Goal: Communication & Community: Ask a question

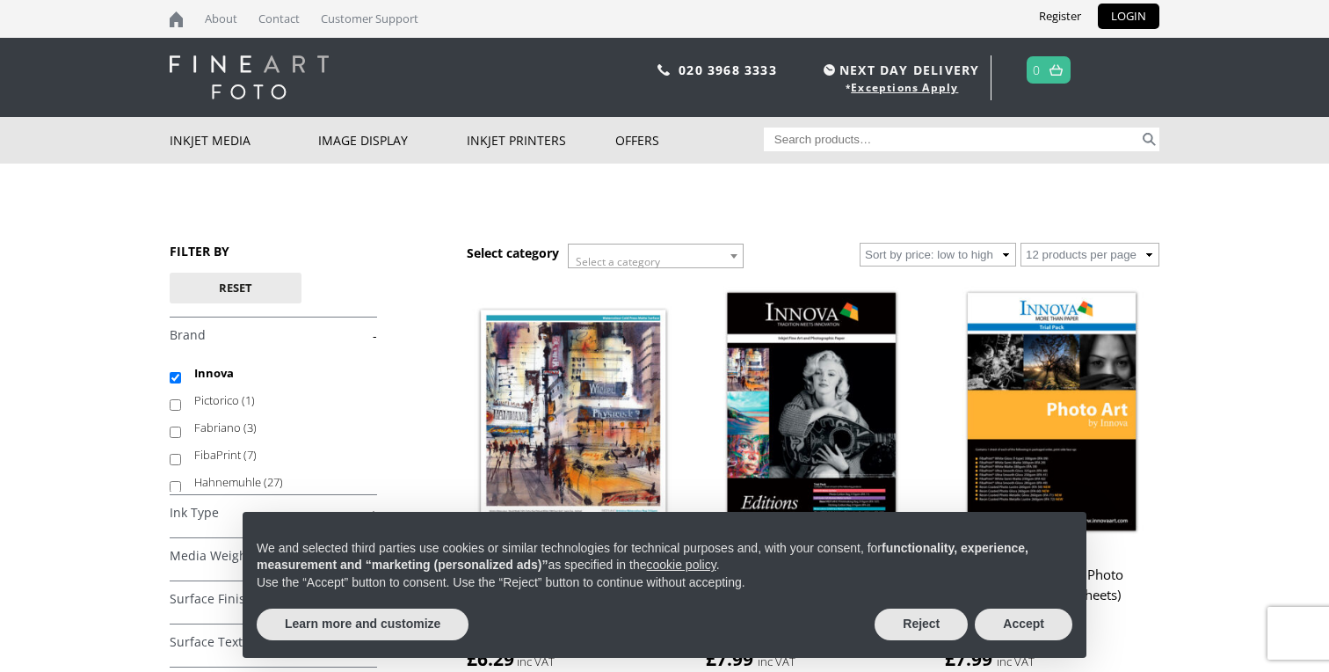
click at [869, 148] on input "Search for:" at bounding box center [952, 139] width 376 height 24
type input "innova ifa 05"
click at [1029, 630] on button "Accept" at bounding box center [1024, 624] width 98 height 32
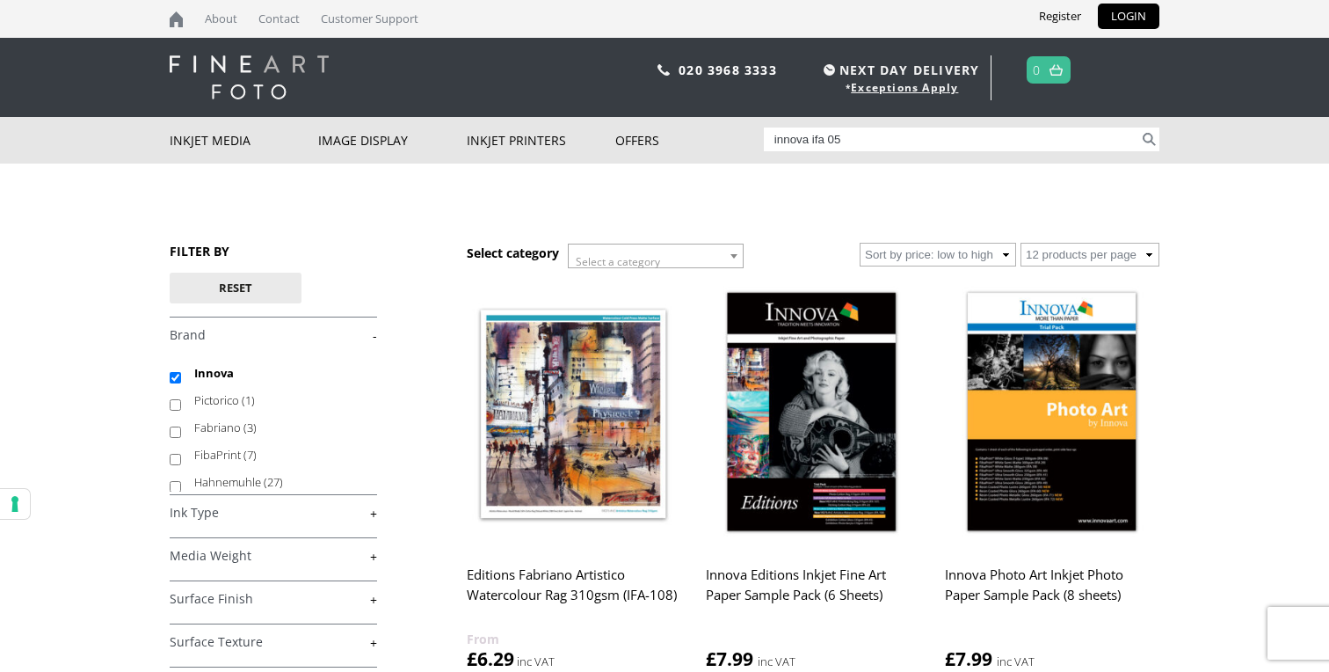
click at [879, 142] on input "innova ifa 05" at bounding box center [952, 139] width 376 height 24
click at [1139, 127] on button "Search" at bounding box center [1149, 139] width 20 height 24
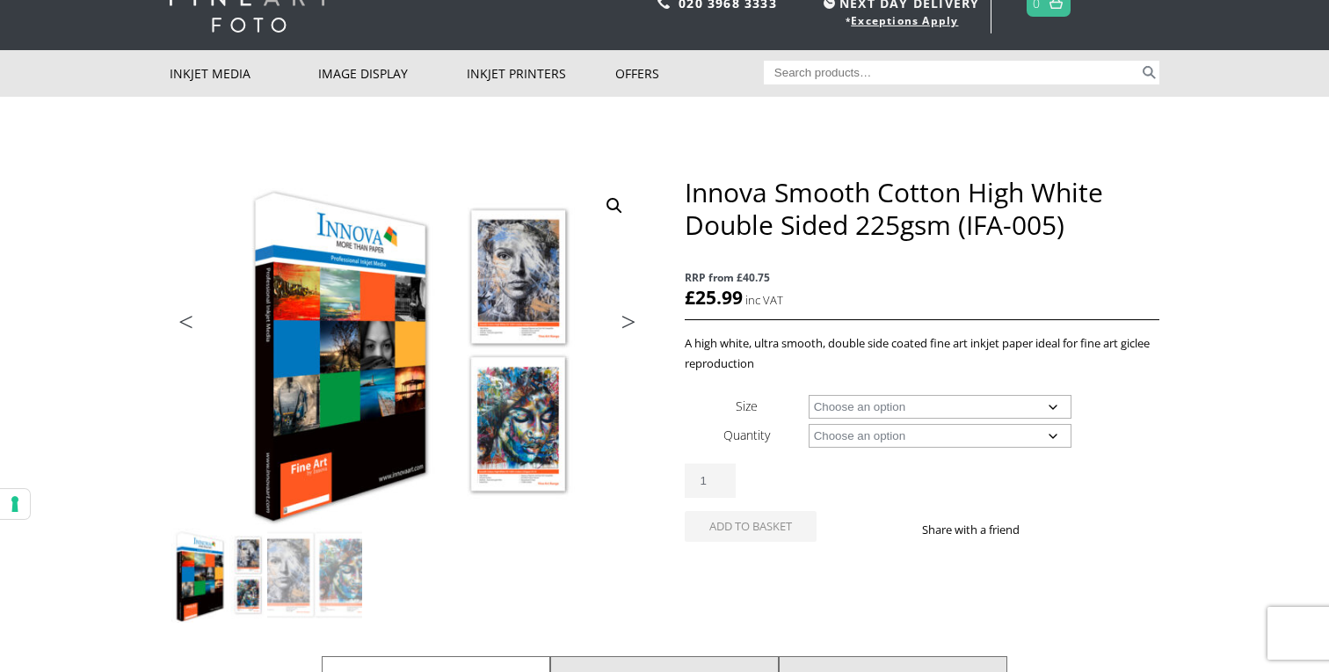
scroll to position [90, 0]
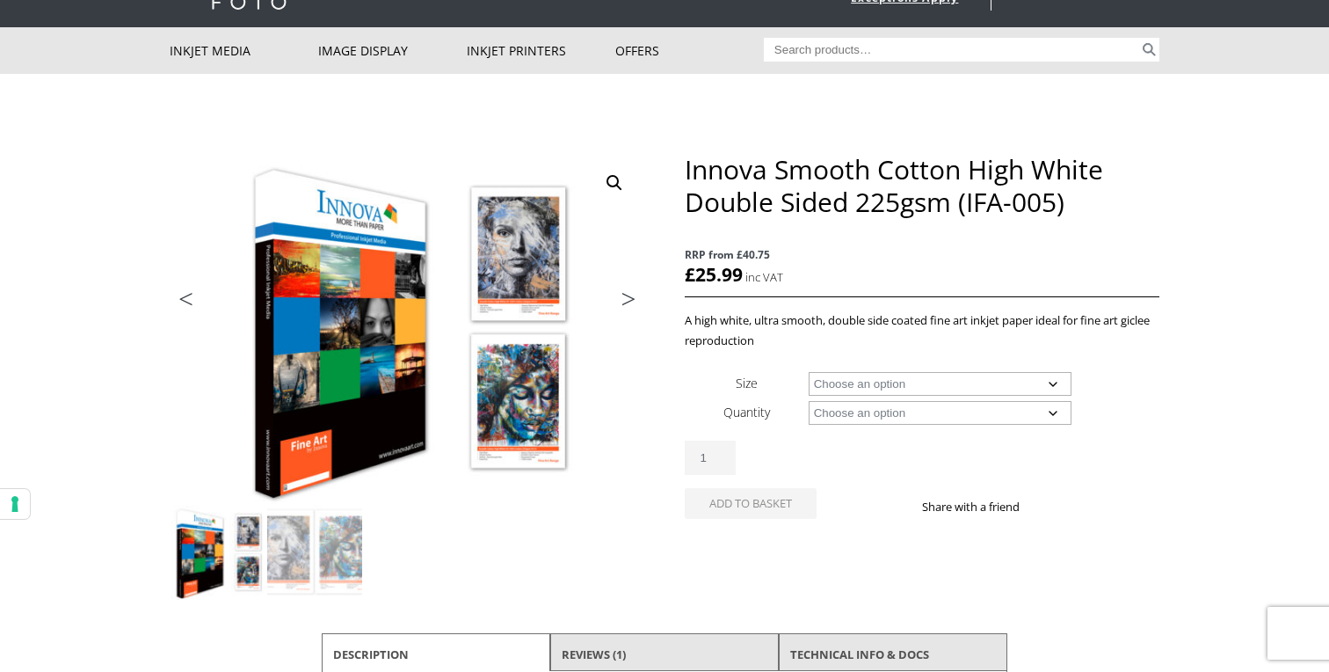
click at [1036, 383] on select "Choose an option A4 Sheet A3 Sheet A3+ Sheet A2 Sheet" at bounding box center [941, 384] width 264 height 24
click at [809, 372] on select "Choose an option A4 Sheet A3 Sheet A3+ Sheet A2 Sheet" at bounding box center [941, 384] width 264 height 24
select select "a4-sheet"
click at [1045, 414] on select "Choose an option 25 Sheets" at bounding box center [941, 413] width 264 height 24
select select "25-sheets"
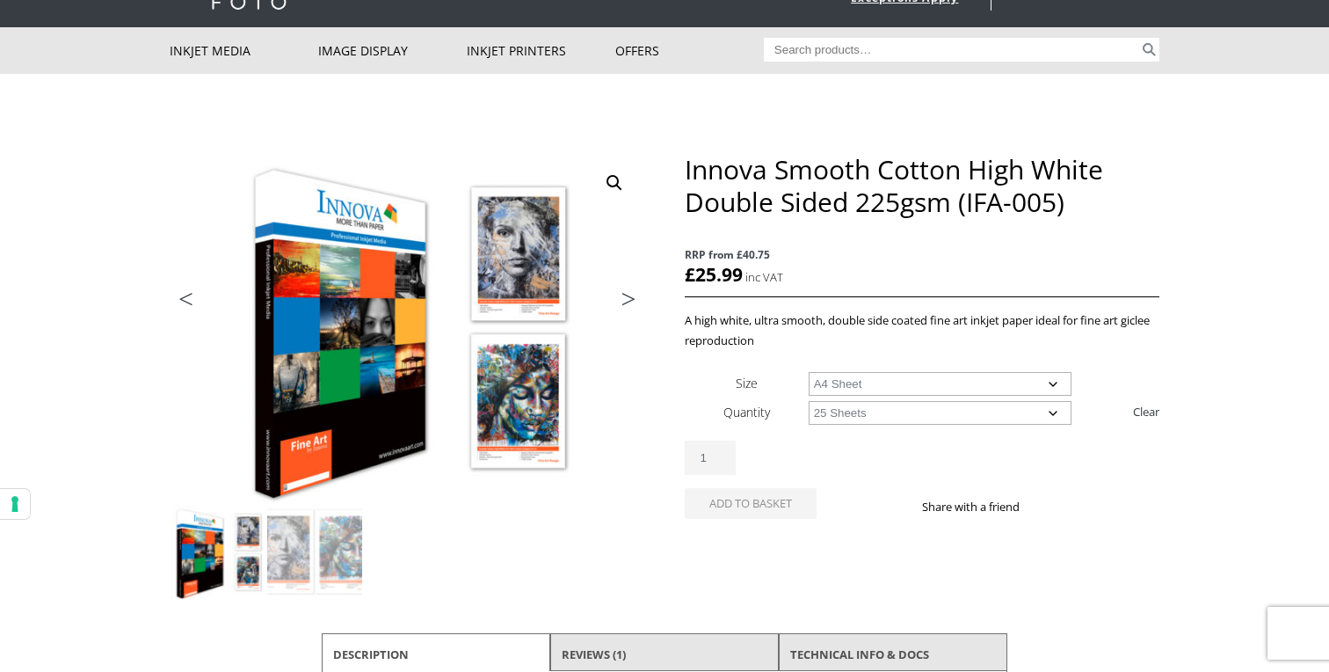
click at [809, 401] on select "Choose an option 25 Sheets" at bounding box center [941, 413] width 264 height 24
select select "a4-sheet"
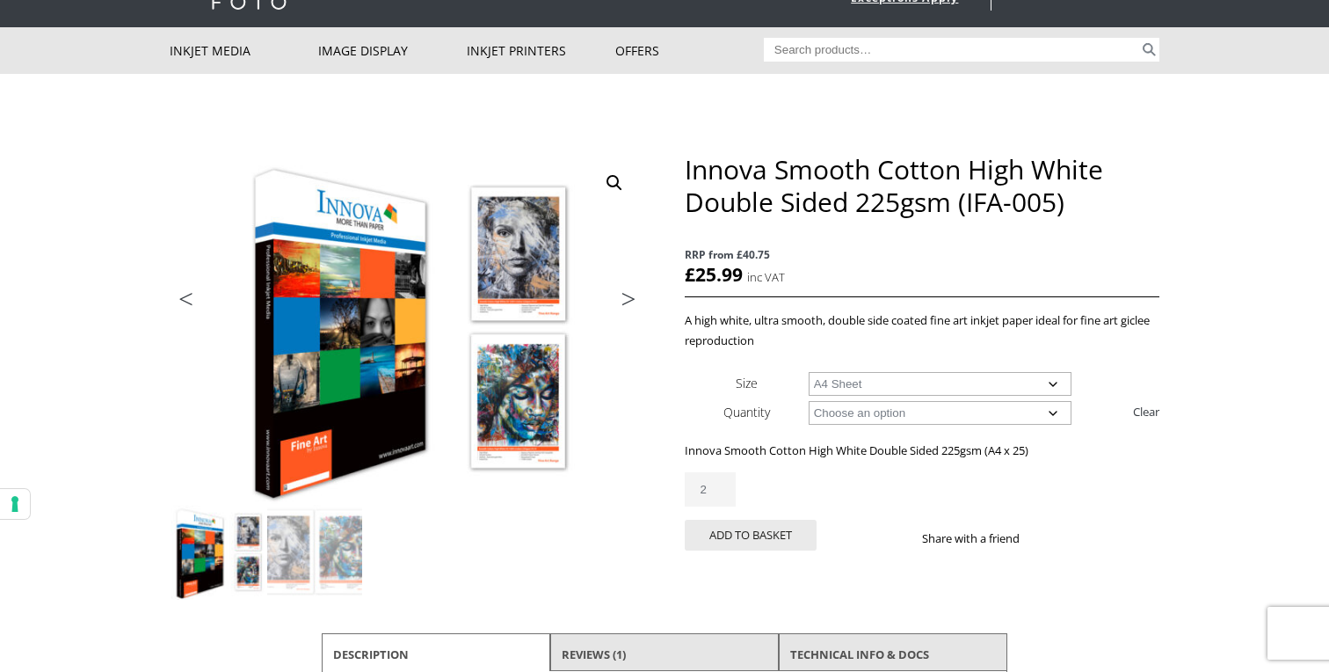
type input "2"
click at [718, 485] on input "2" at bounding box center [710, 489] width 51 height 34
click at [731, 538] on button "Add to basket" at bounding box center [751, 535] width 132 height 31
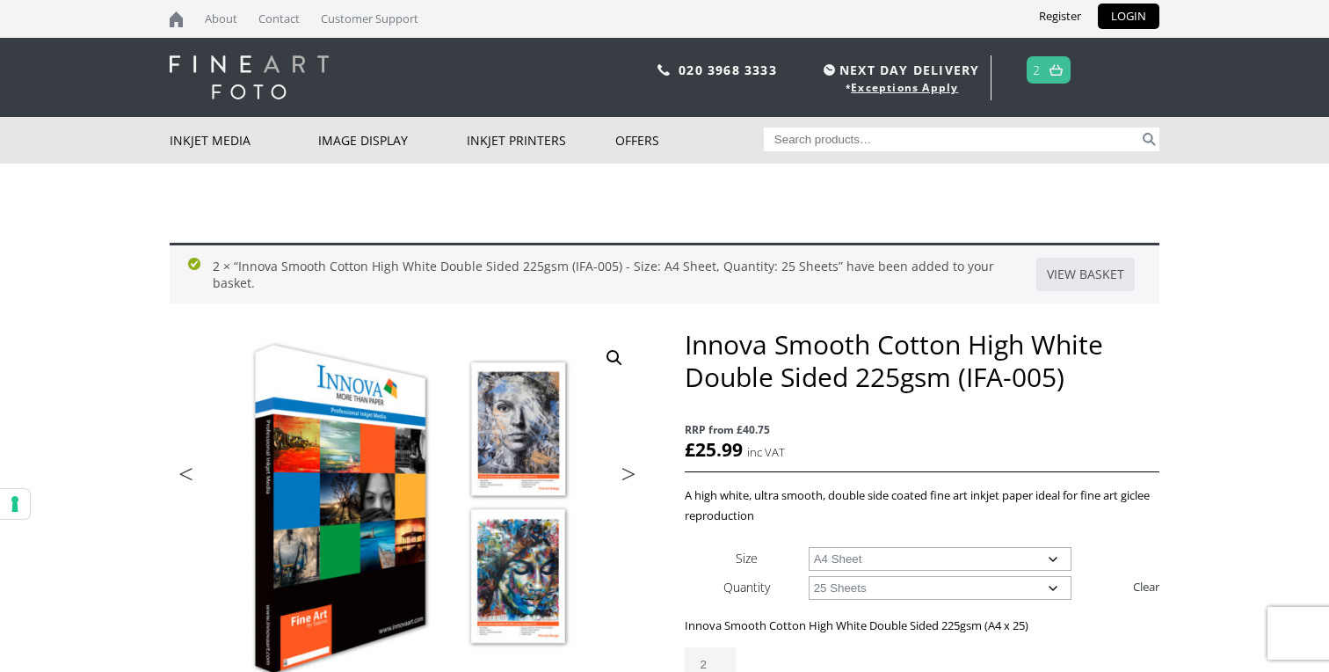
click at [1063, 564] on select "Choose an option A4 Sheet A3 Sheet A3+ Sheet A2 Sheet" at bounding box center [941, 559] width 264 height 24
click at [809, 547] on select "Choose an option A4 Sheet A3 Sheet A3+ Sheet A2 Sheet" at bounding box center [941, 559] width 264 height 24
select select "a3-sheet"
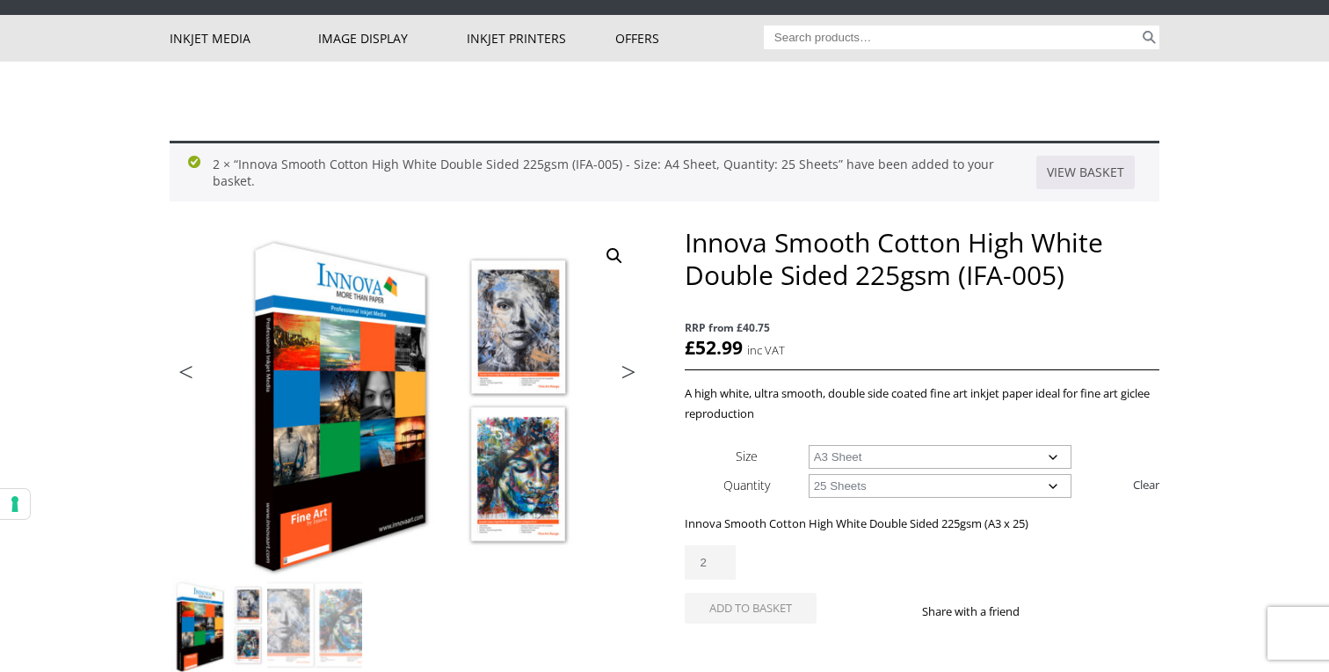
scroll to position [118, 0]
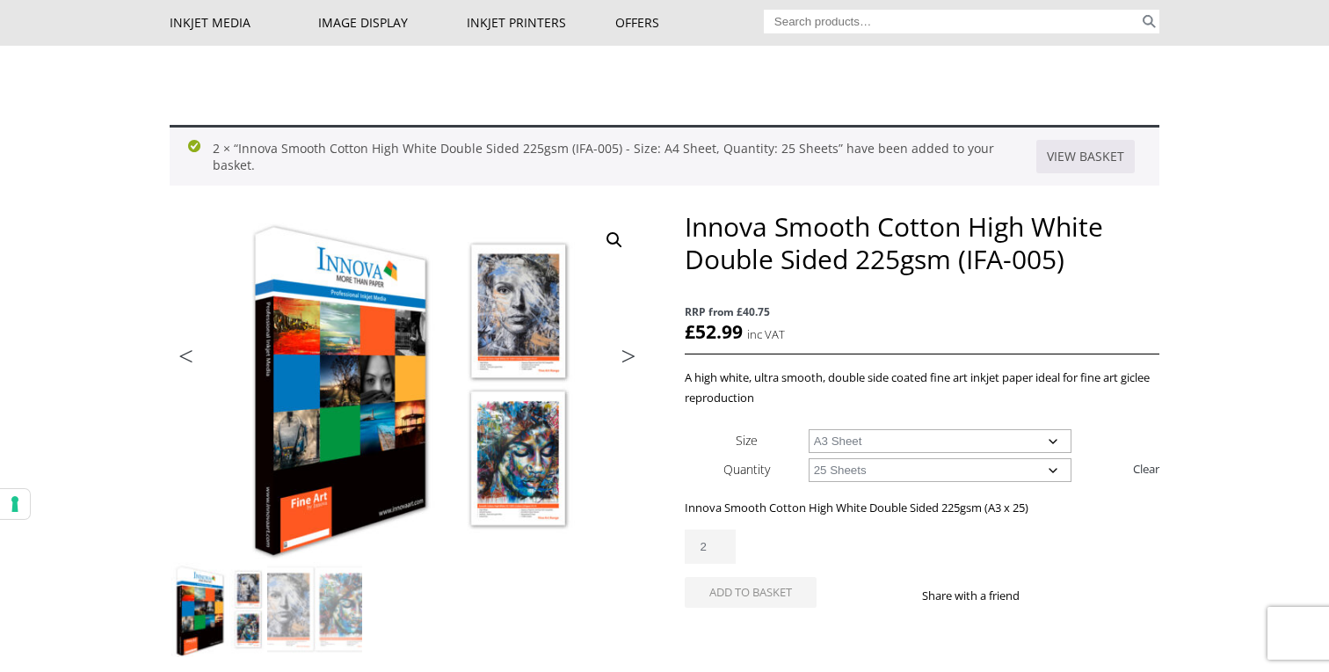
click at [1066, 473] on select "Choose an option 25 Sheets" at bounding box center [941, 470] width 264 height 24
click at [713, 548] on input "2" at bounding box center [710, 546] width 51 height 34
click at [742, 594] on button "Add to basket" at bounding box center [751, 592] width 132 height 31
click at [726, 541] on input "3" at bounding box center [710, 546] width 51 height 34
click at [723, 548] on input "2" at bounding box center [710, 546] width 51 height 34
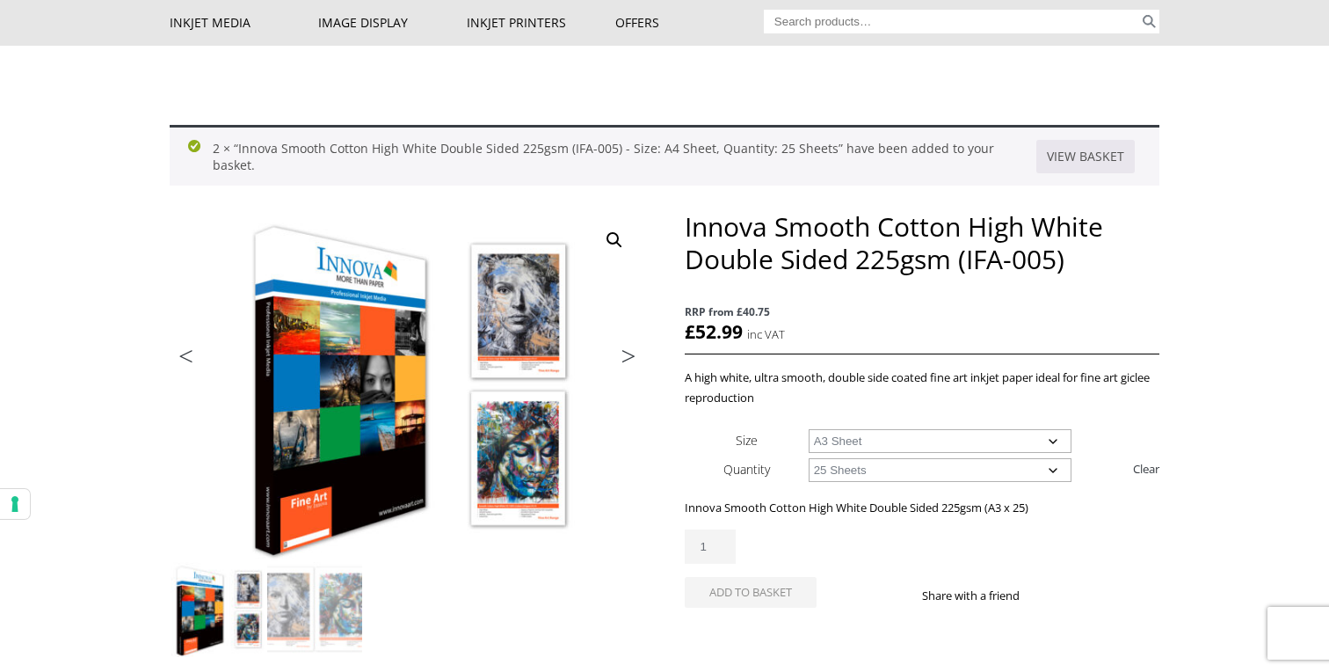
type input "1"
click at [723, 548] on input "1" at bounding box center [710, 546] width 51 height 34
click at [840, 549] on div "Innova Smooth Cotton High White Double Sided 225gsm (IFA-005) quantity 1" at bounding box center [922, 546] width 475 height 34
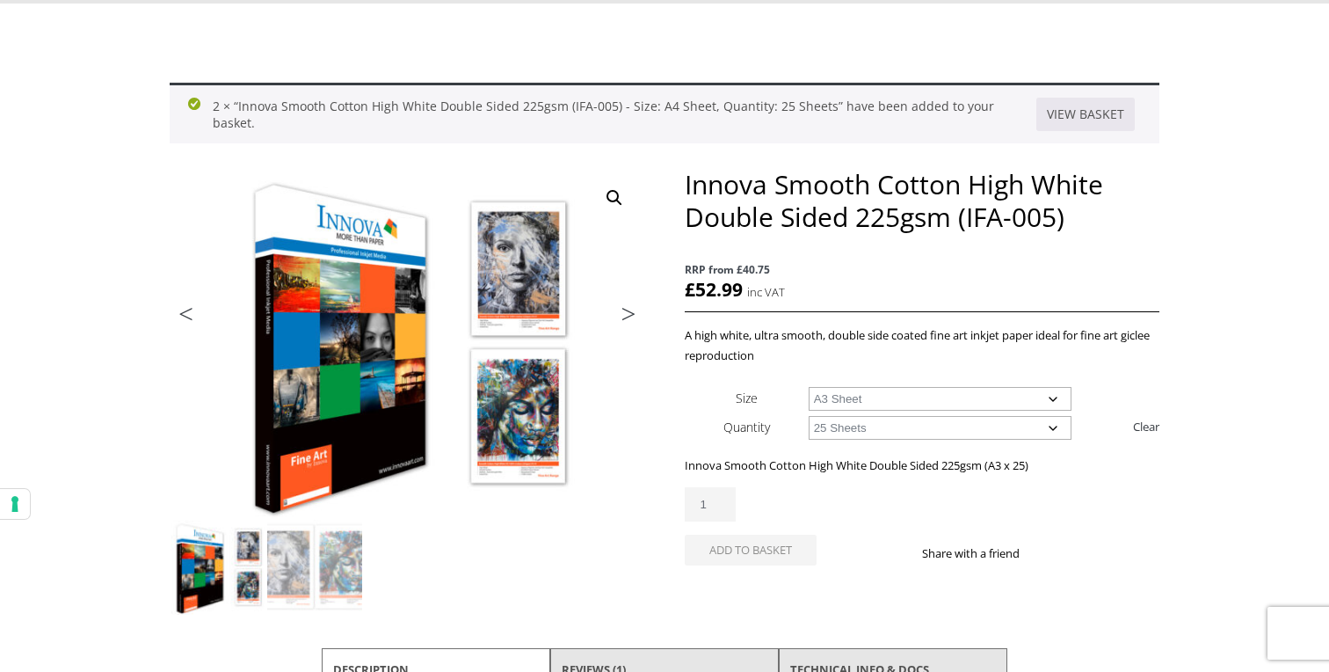
scroll to position [166, 0]
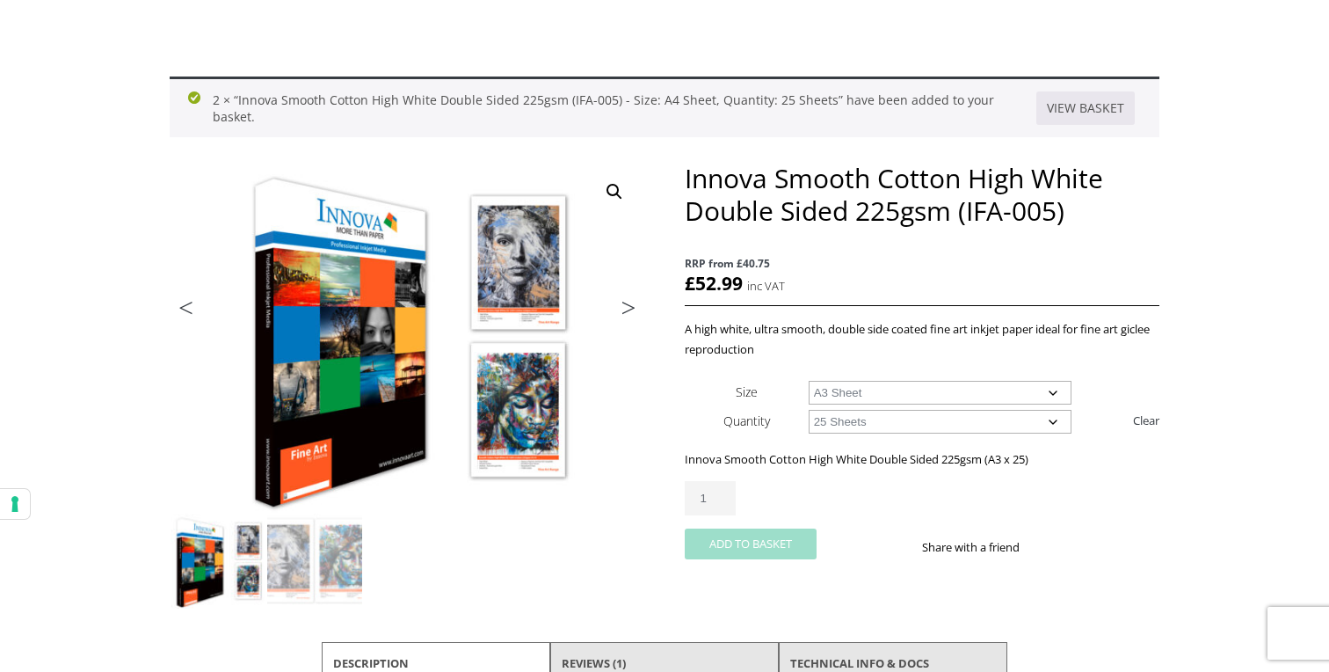
click at [769, 548] on button "Add to basket" at bounding box center [751, 543] width 132 height 31
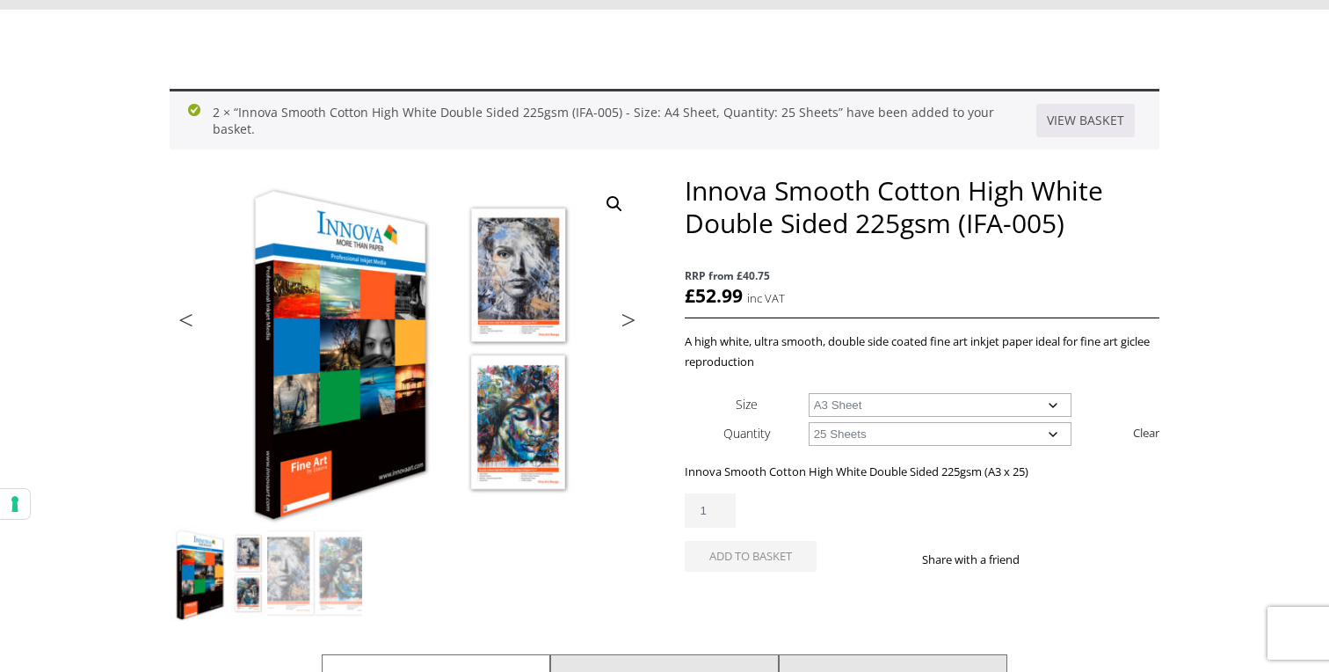
scroll to position [169, 0]
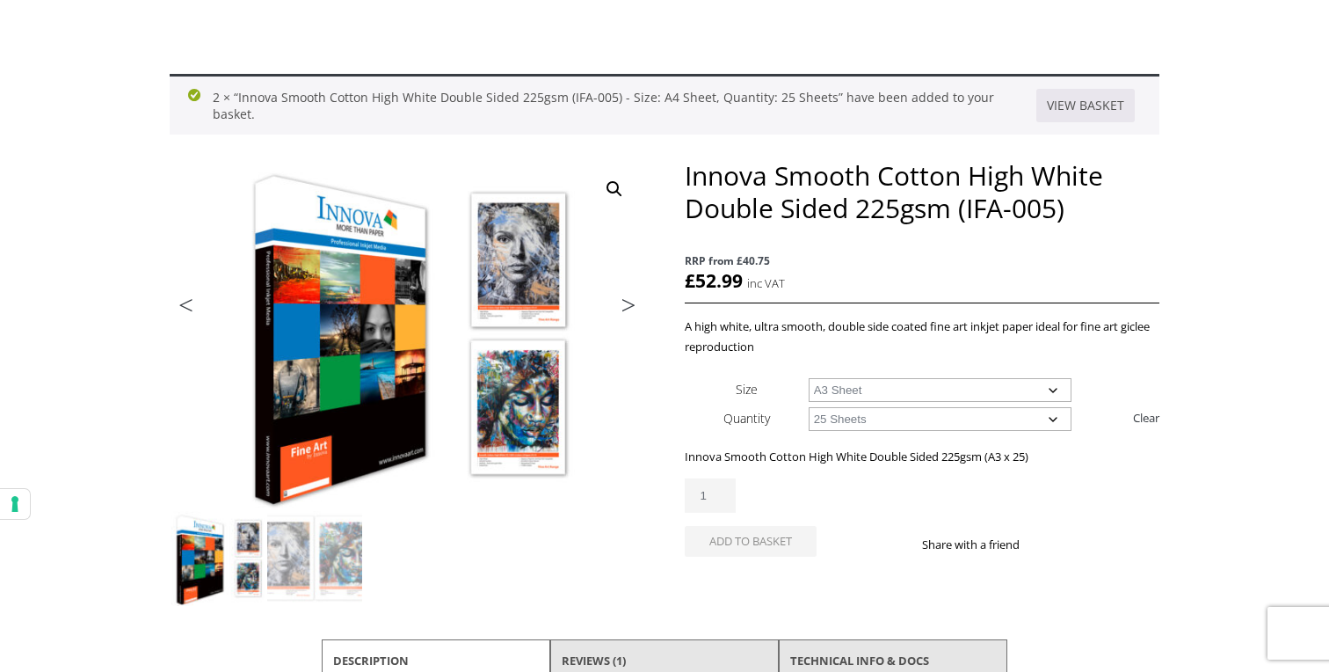
click at [1144, 262] on span "RRP from £40.75" at bounding box center [922, 261] width 475 height 20
click at [1058, 396] on select "Choose an option A4 Sheet A3 Sheet A3+ Sheet A2 Sheet" at bounding box center [941, 390] width 264 height 24
select select "a4-sheet"
click at [809, 378] on select "Choose an option A4 Sheet A3 Sheet A3+ Sheet A2 Sheet" at bounding box center [941, 390] width 264 height 24
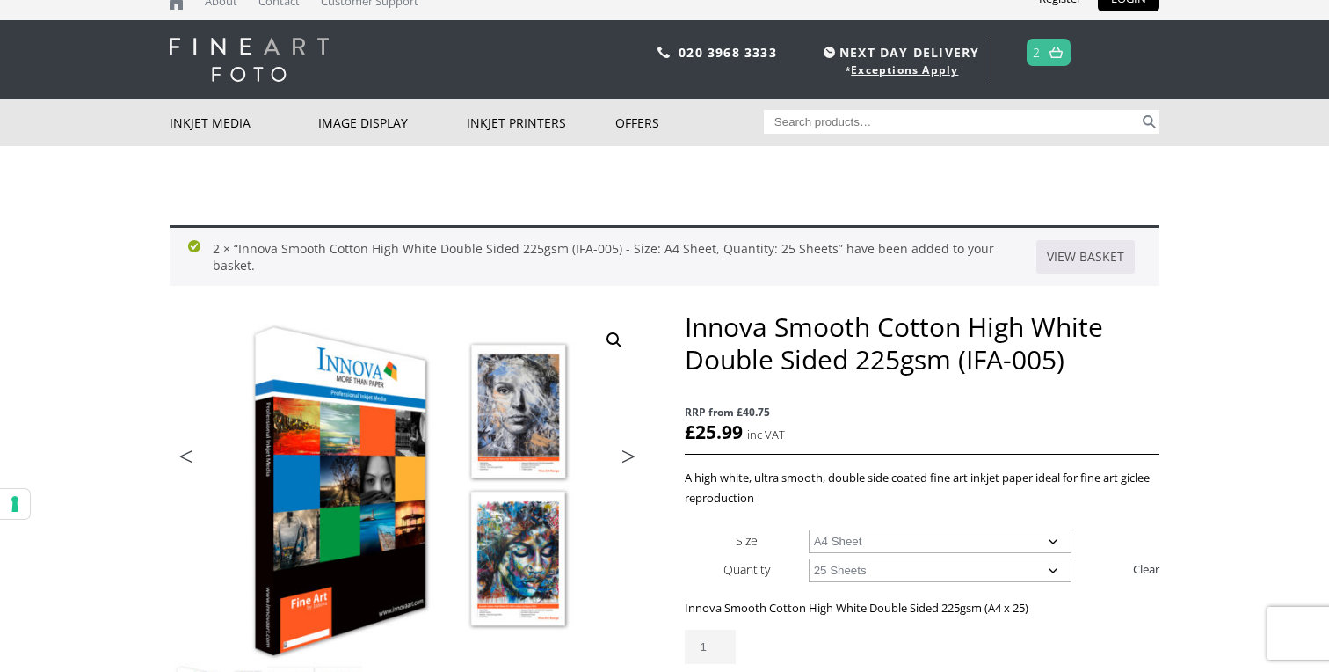
scroll to position [0, 0]
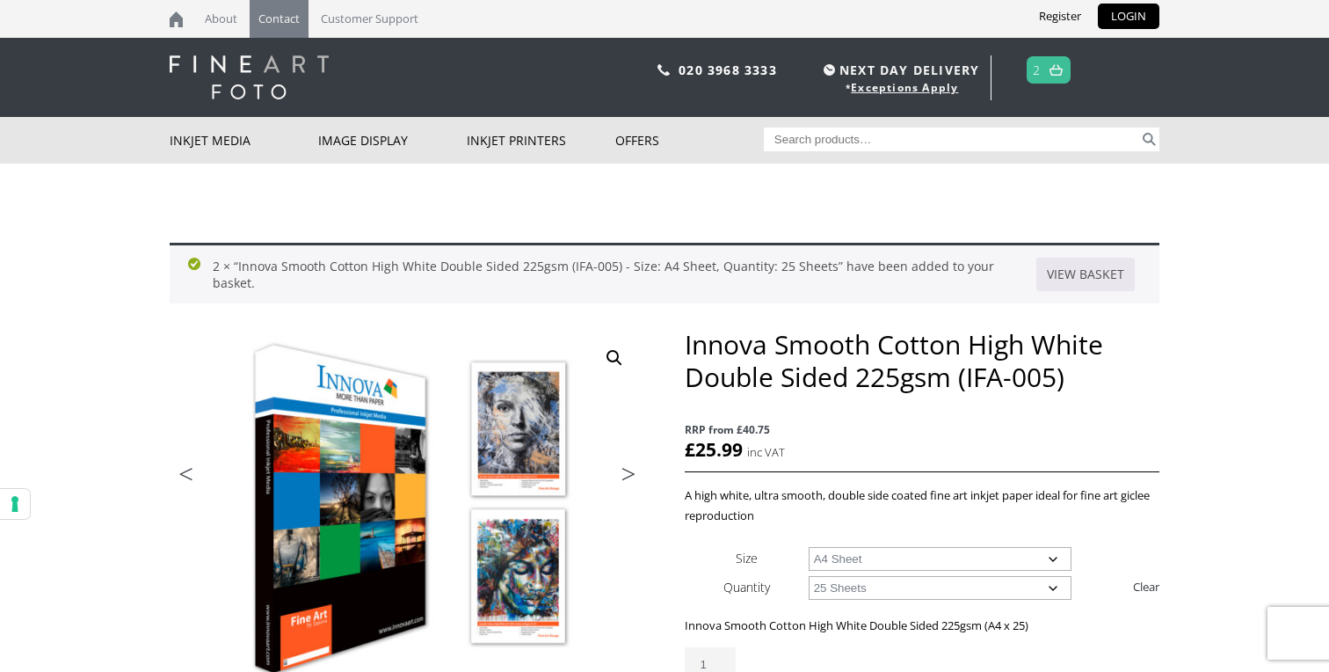
click at [279, 28] on link "Contact" at bounding box center [279, 19] width 59 height 38
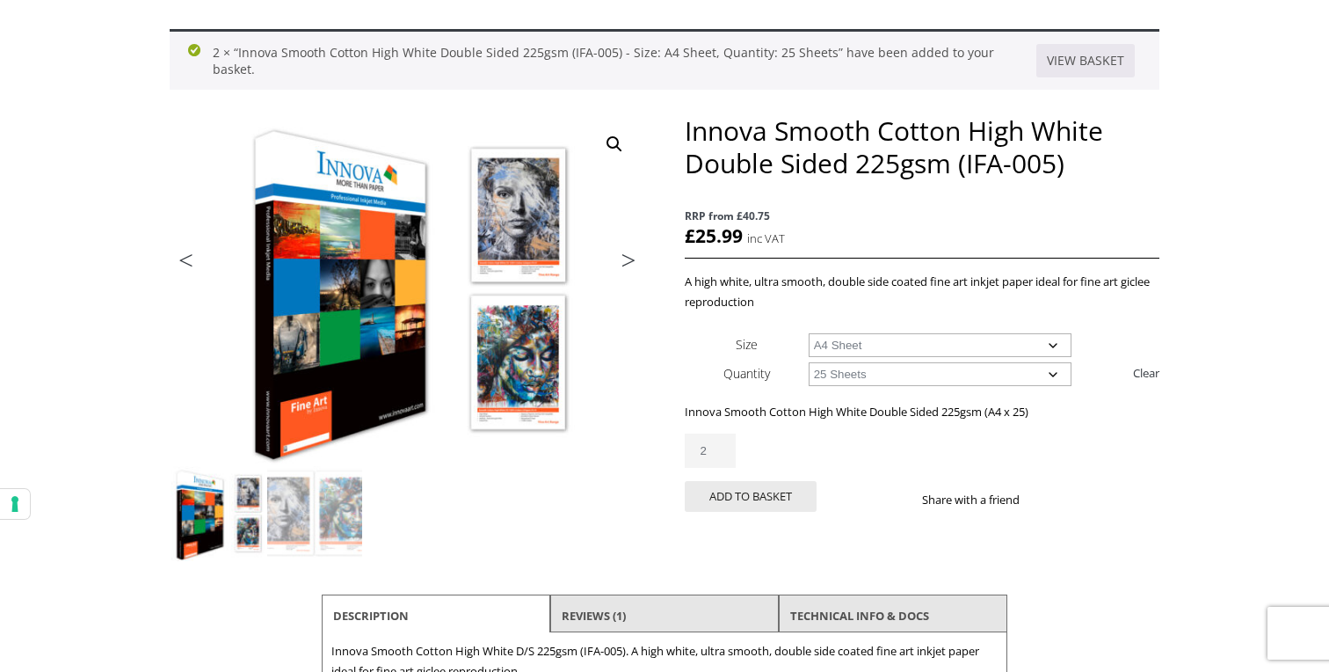
scroll to position [228, 0]
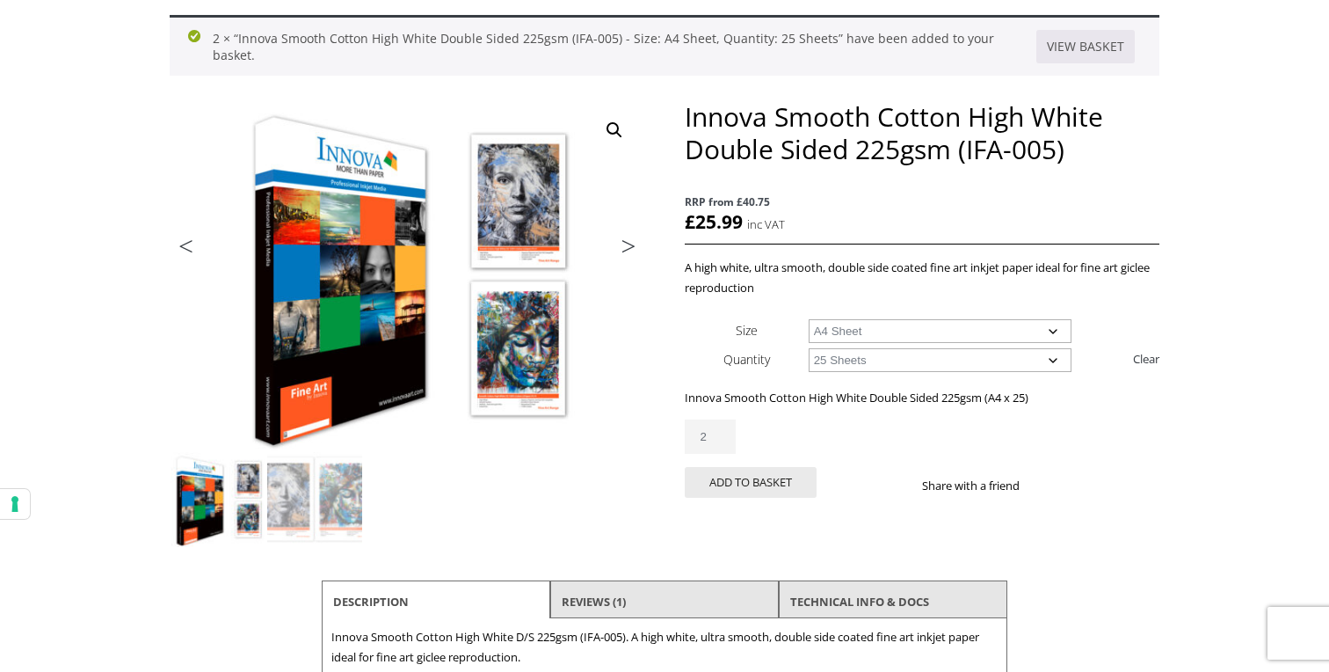
click at [1056, 331] on select "Choose an option A4 Sheet A3 Sheet A3+ Sheet A2 Sheet" at bounding box center [941, 331] width 264 height 24
click at [809, 319] on select "Choose an option A4 Sheet A3 Sheet A3+ Sheet A2 Sheet" at bounding box center [941, 331] width 264 height 24
select select "a3-sheet"
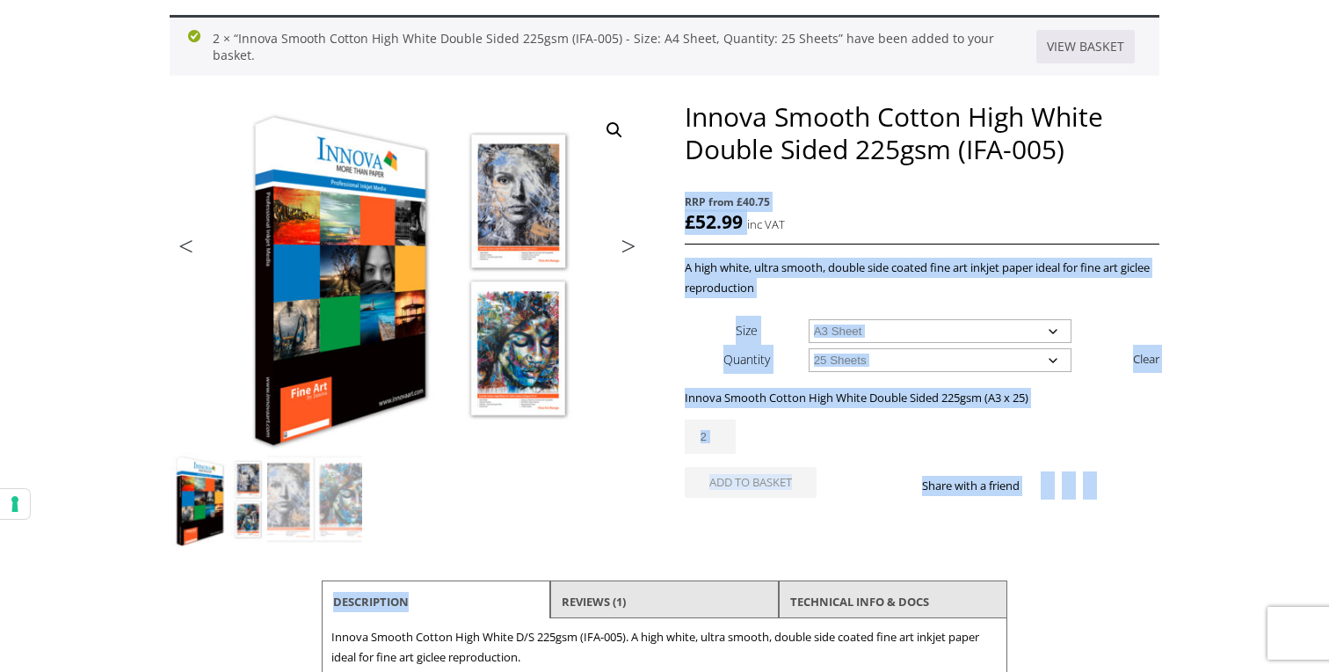
drag, startPoint x: 1072, startPoint y: 154, endPoint x: 684, endPoint y: 124, distance: 389.7
click at [685, 124] on h1 "Innova Smooth Cotton High White Double Sided 225gsm (IFA-005)" at bounding box center [922, 132] width 475 height 65
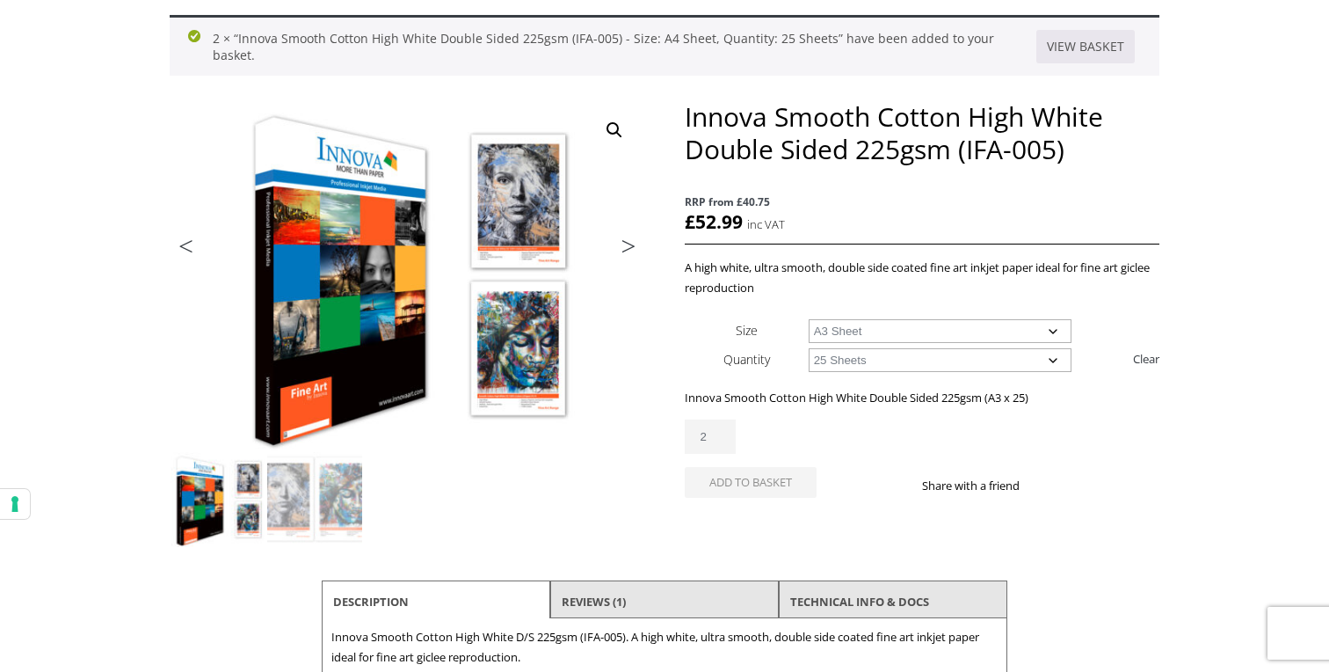
click at [687, 124] on h1 "Innova Smooth Cotton High White Double Sided 225gsm (IFA-005)" at bounding box center [922, 132] width 475 height 65
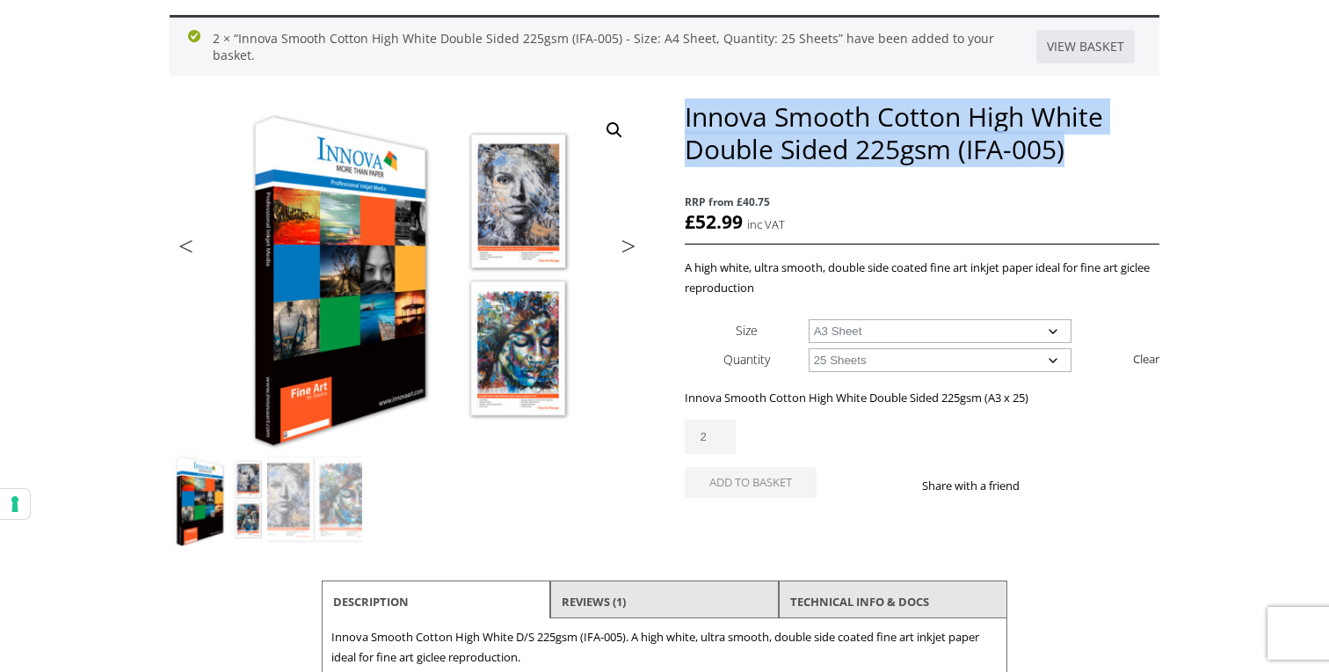
drag, startPoint x: 687, startPoint y: 122, endPoint x: 1063, endPoint y: 137, distance: 376.5
click at [1063, 137] on h1 "Innova Smooth Cotton High White Double Sided 225gsm (IFA-005)" at bounding box center [922, 132] width 475 height 65
copy h1 "Innova Smooth Cotton High White Double Sided 225gsm (IFA-005)"
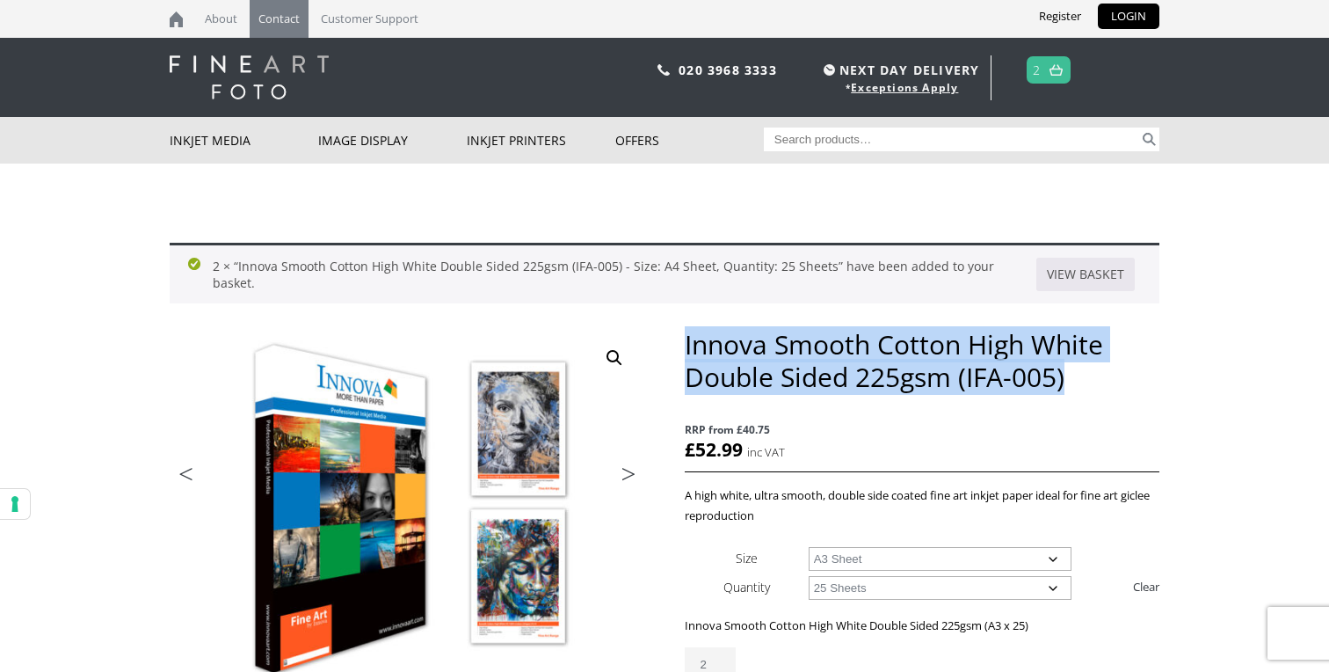
click at [291, 5] on link "Contact" at bounding box center [279, 19] width 59 height 38
click at [275, 26] on link "Contact" at bounding box center [279, 19] width 59 height 38
click at [283, 18] on link "Contact" at bounding box center [279, 19] width 59 height 38
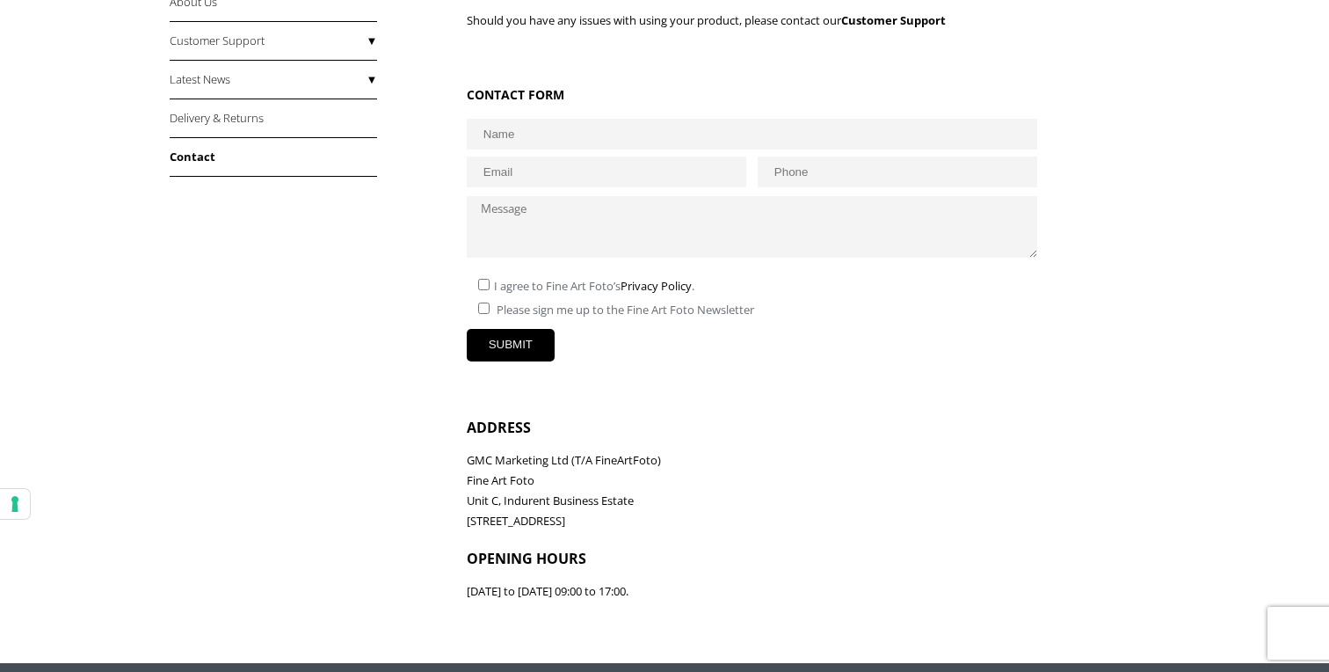
scroll to position [551, 0]
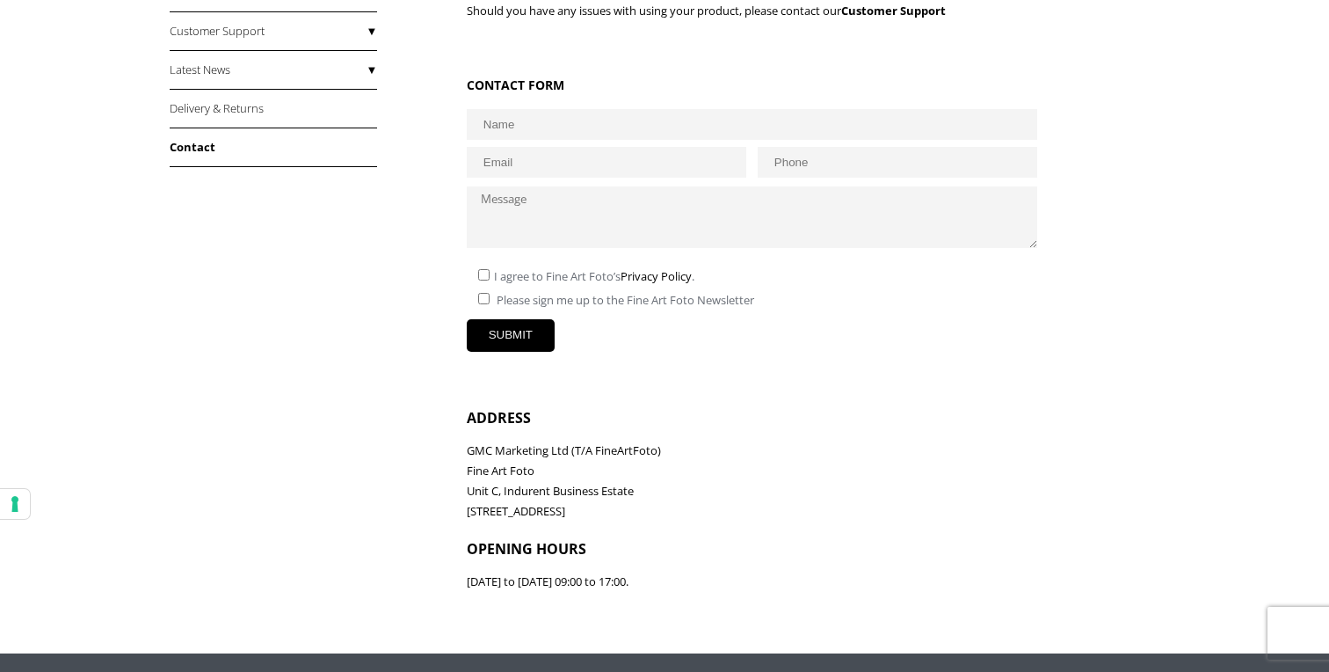
click at [589, 123] on input "text" at bounding box center [752, 124] width 571 height 31
type input "[PERSON_NAME]"
click at [519, 161] on input "email" at bounding box center [607, 162] width 280 height 31
type input "[EMAIL_ADDRESS][DOMAIN_NAME]"
type input "07969675057"
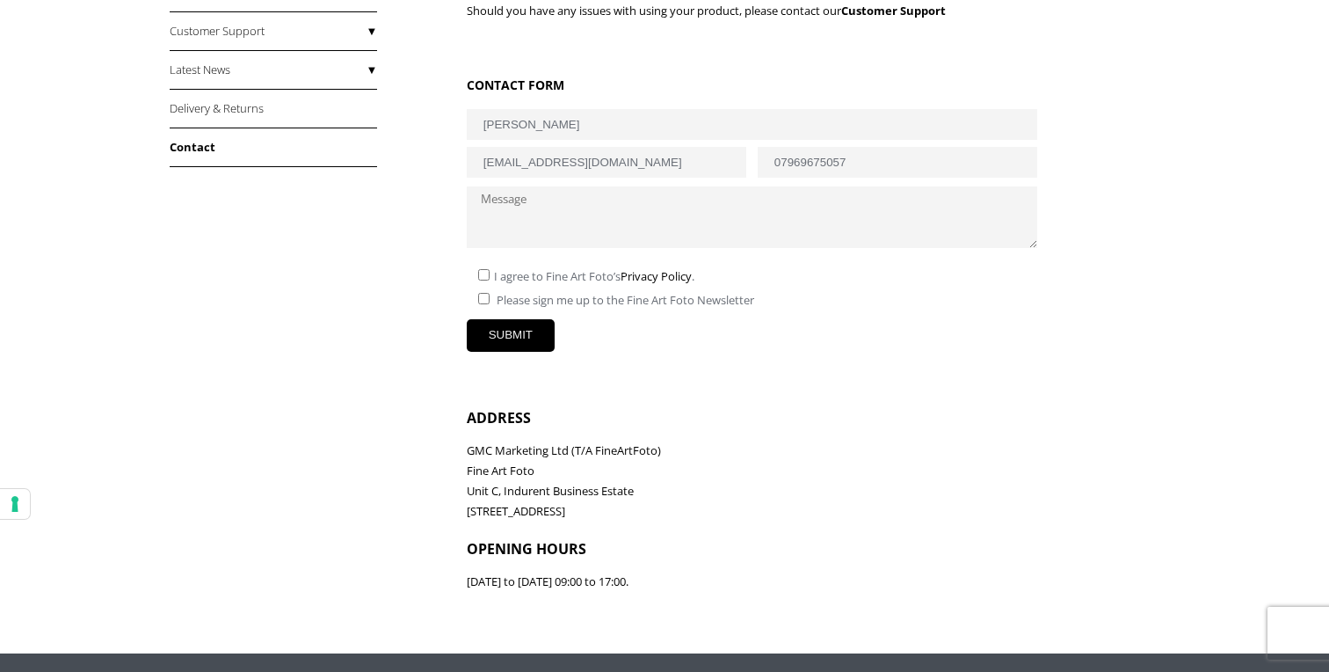
click at [571, 212] on textarea at bounding box center [752, 217] width 571 height 62
paste textarea "Innova Smooth Cotton High White Double Sided 225gsm (IFA-005)"
click at [841, 226] on textarea "Hi there, I regularly buy my paper from you and I am looking to stock up on Inn…" at bounding box center [752, 217] width 571 height 62
click at [853, 242] on textarea "Hi there, I regularly buy my paper from you and I am looking to stock up on A3 …" at bounding box center [752, 217] width 571 height 62
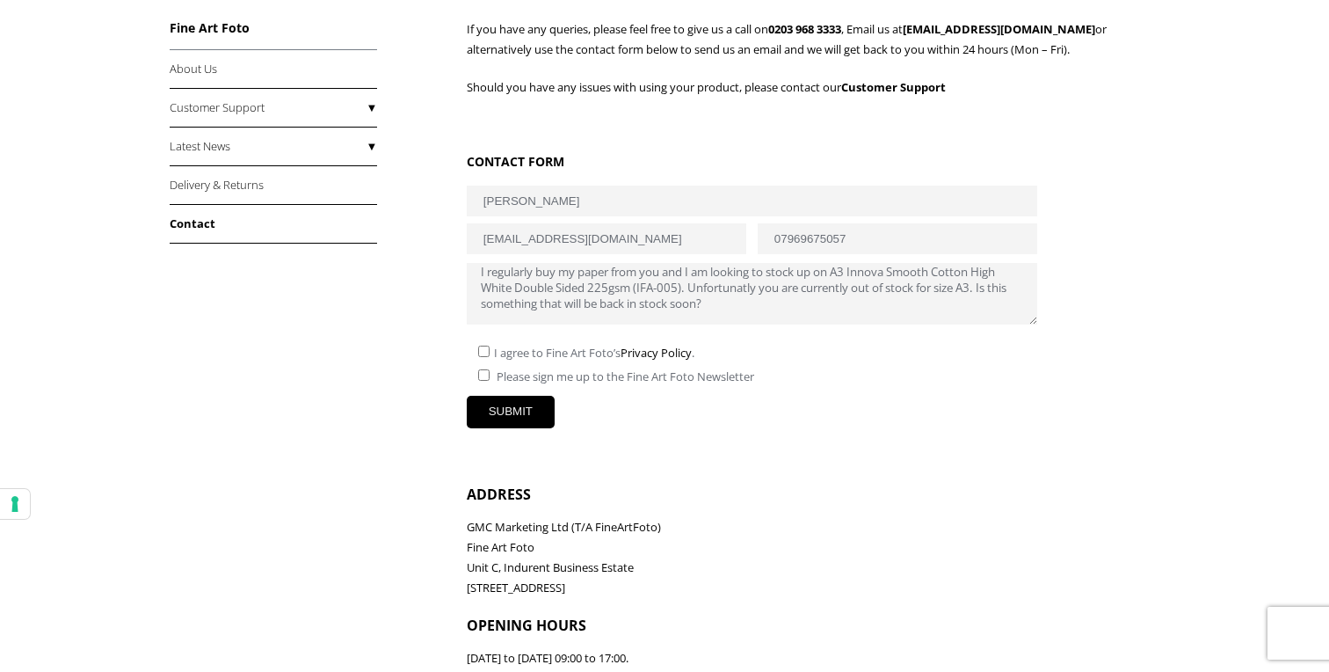
scroll to position [22, 0]
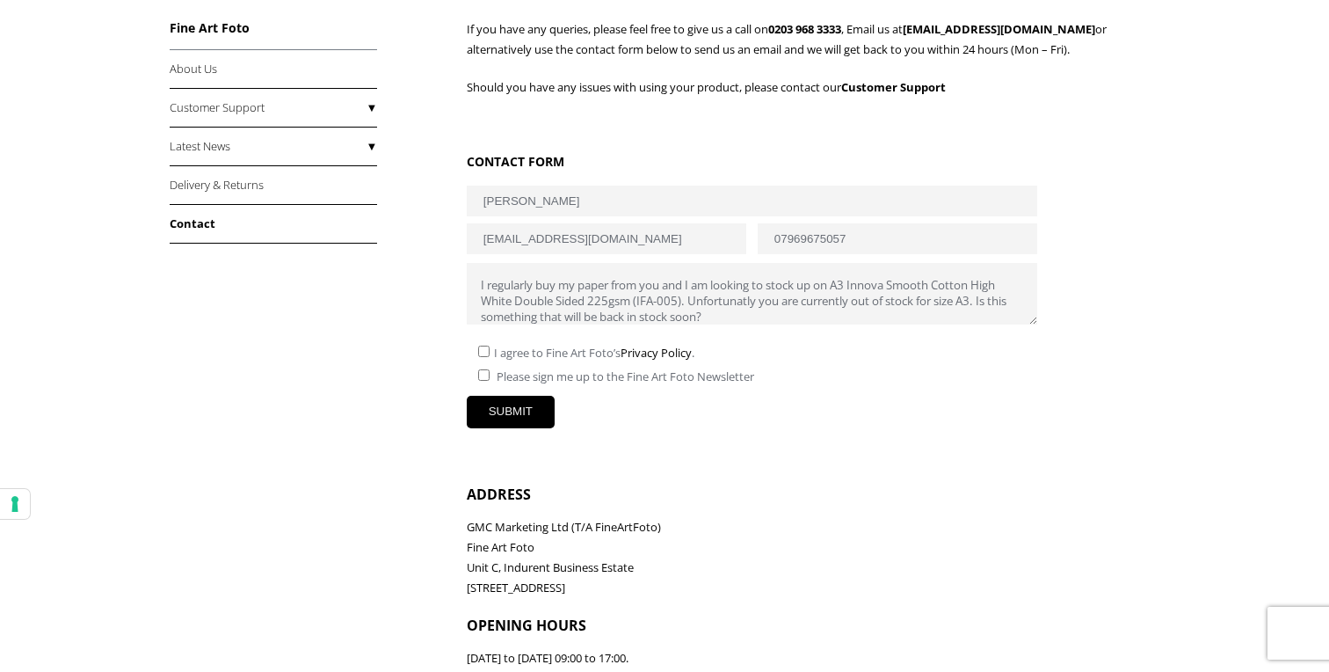
click at [731, 305] on textarea "Hi there, I regularly buy my paper from you and I am looking to stock up on A3 …" at bounding box center [752, 294] width 571 height 62
click at [890, 316] on textarea "Hi there, I regularly buy my paper from you and I am looking to stock up on A3 …" at bounding box center [752, 294] width 571 height 62
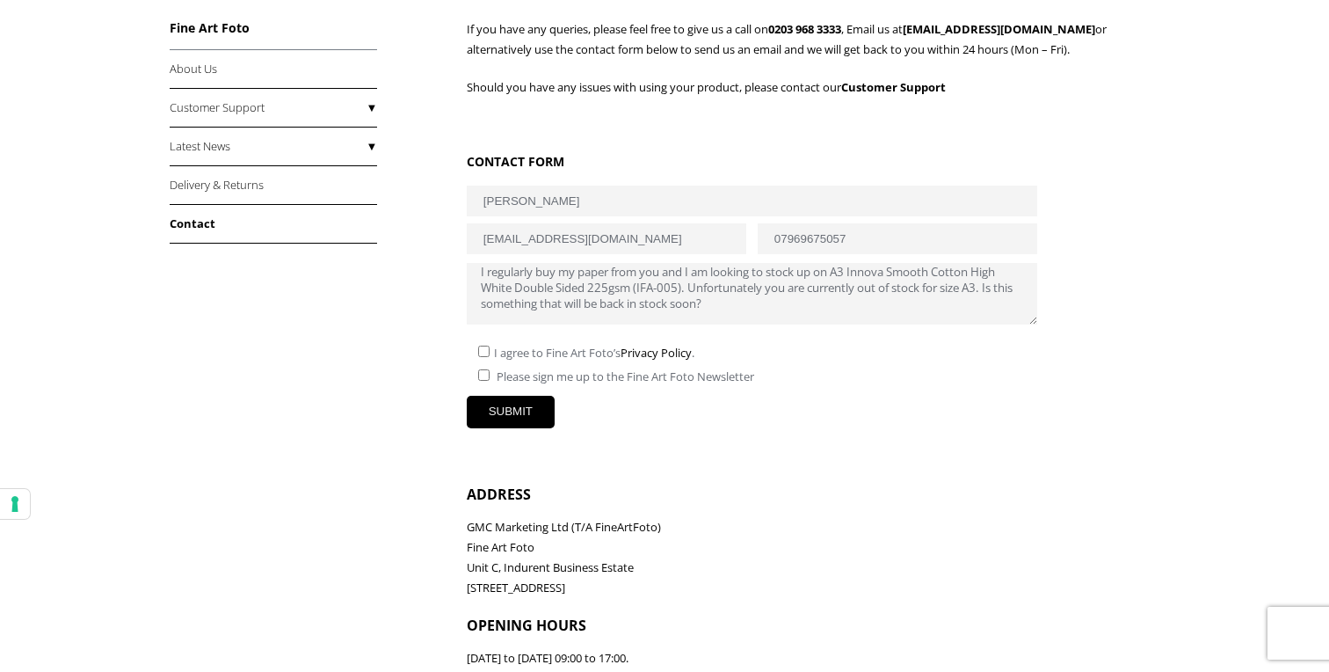
click at [844, 271] on textarea "Hi there, I regularly buy my paper from you and I am looking to stock up on A3 …" at bounding box center [752, 294] width 571 height 62
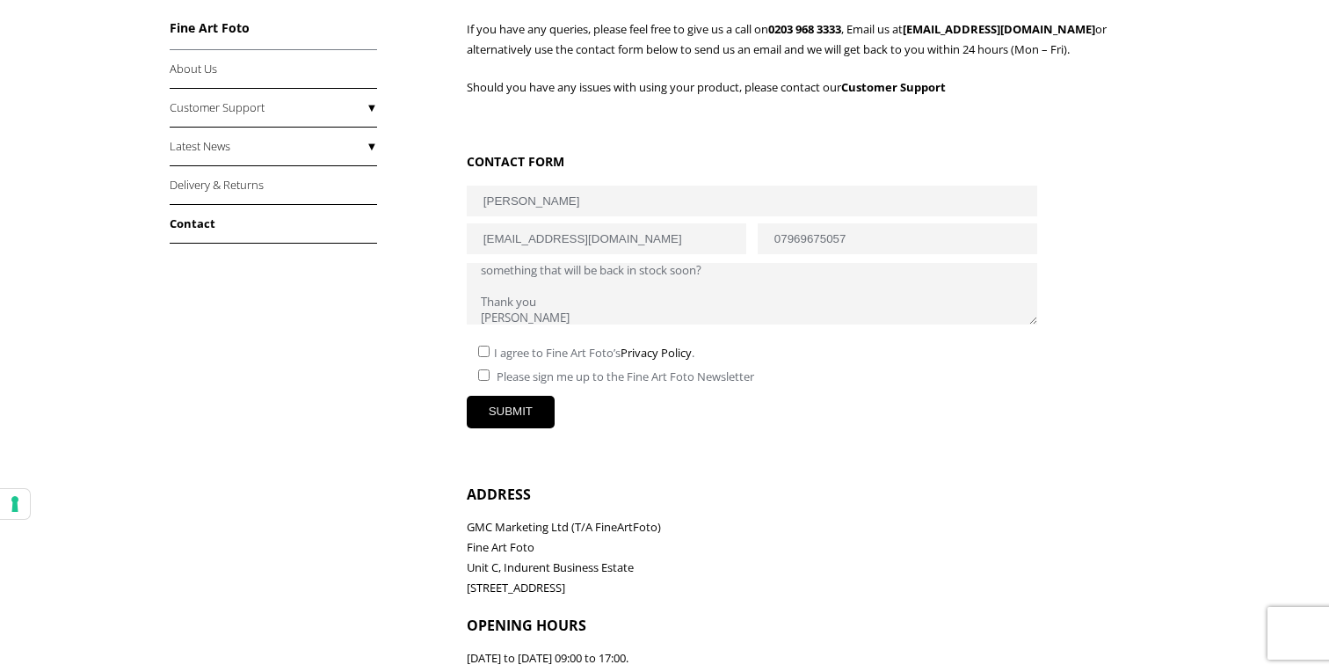
scroll to position [74, 0]
type textarea "Hi there, I regularly buy my paper from you and I am looking to stock up on A4 …"
click at [489, 354] on input"] "checkbox" at bounding box center [483, 350] width 11 height 11
checkbox input"] "true"
click at [506, 412] on input "SUBMIT" at bounding box center [511, 412] width 88 height 33
